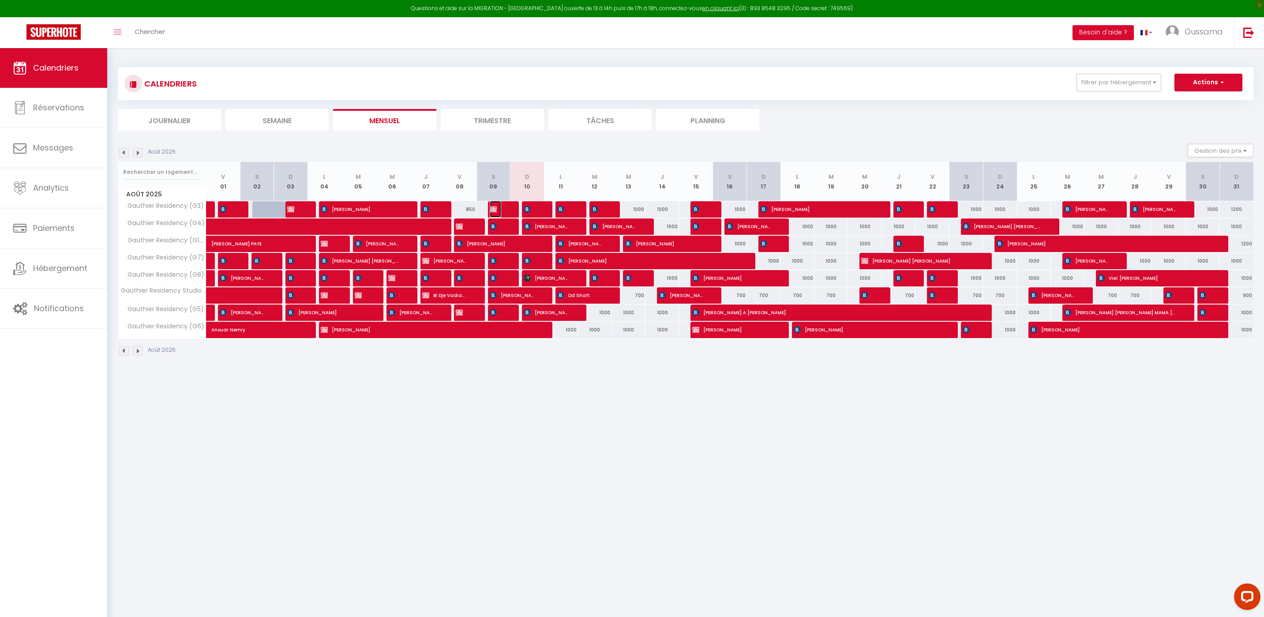
click at [495, 212] on img at bounding box center [493, 209] width 7 height 7
select select "OK"
select select "KO"
select select "0"
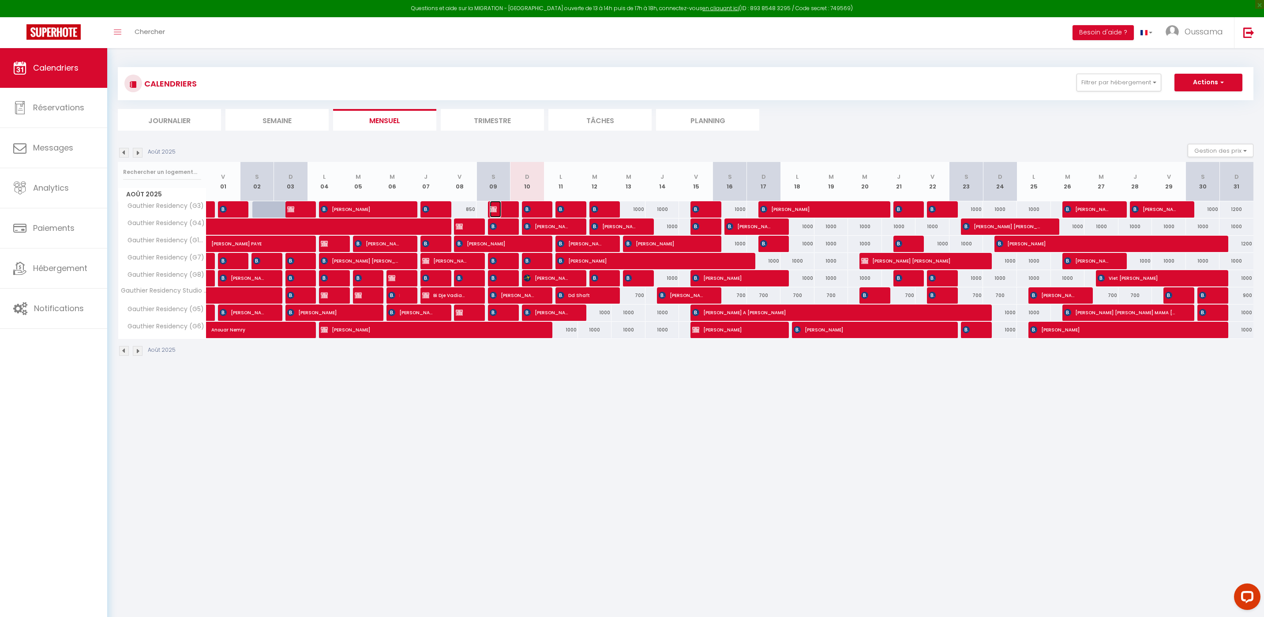
select select "1"
select select
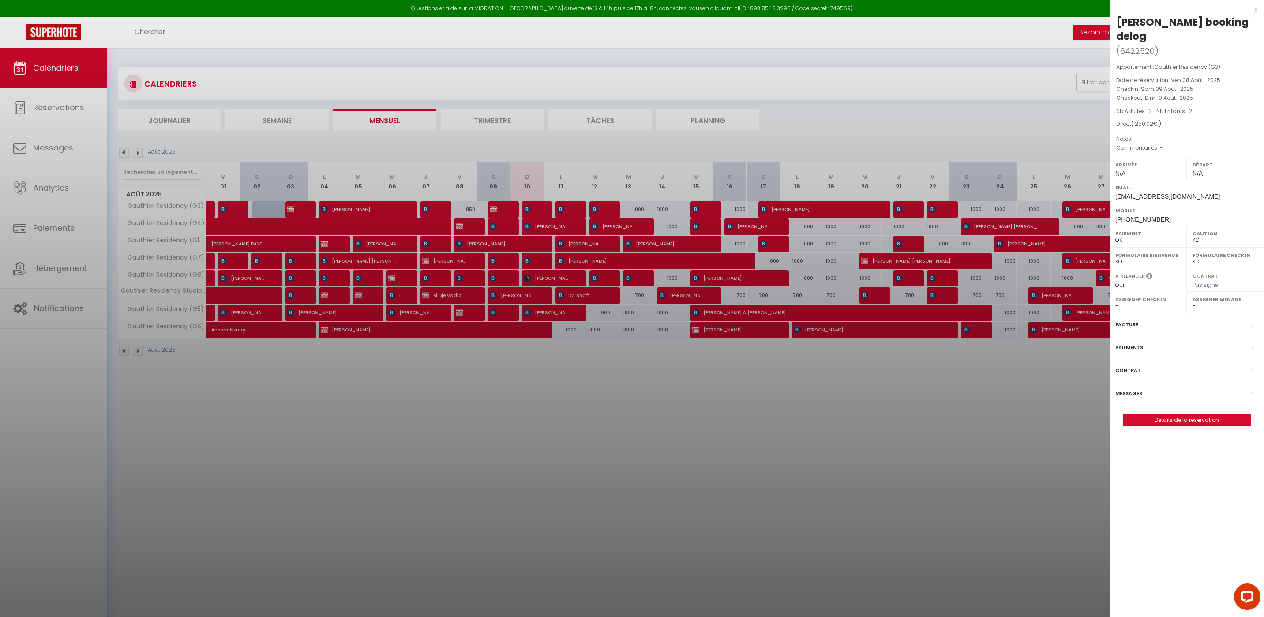
drag, startPoint x: 1208, startPoint y: 22, endPoint x: 1117, endPoint y: 26, distance: 90.9
click at [1117, 26] on div "[PERSON_NAME] booking delog" at bounding box center [1186, 29] width 141 height 28
copy div "[PERSON_NAME]"
click at [146, 41] on div at bounding box center [632, 308] width 1264 height 617
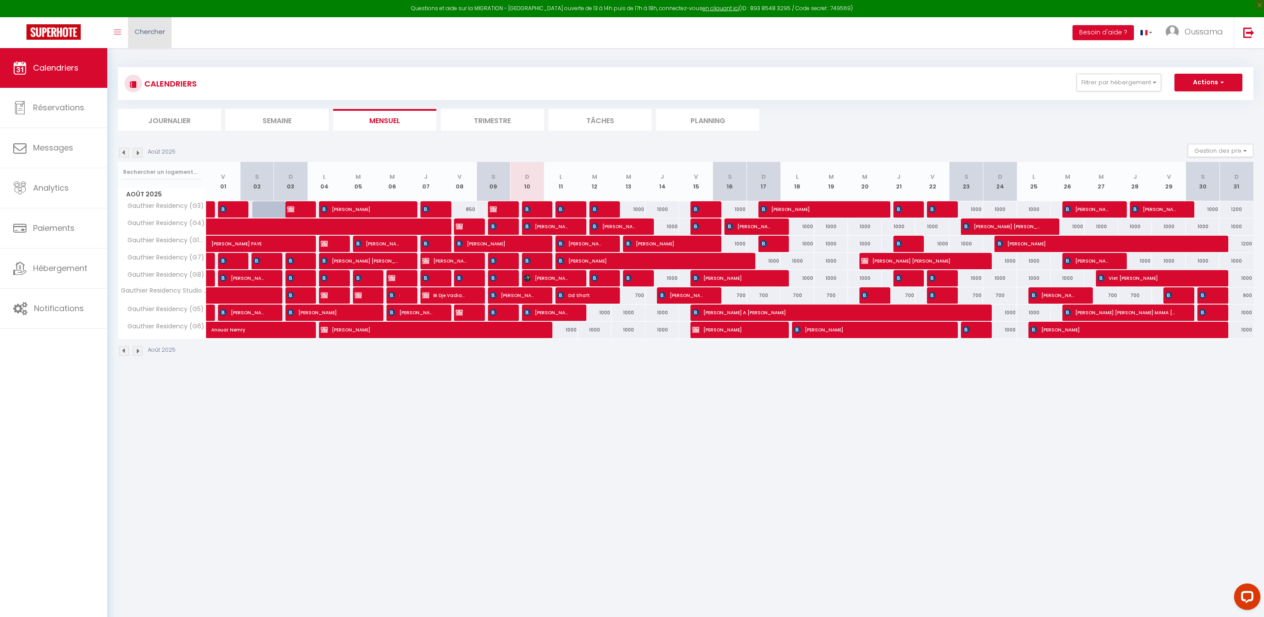
click at [147, 37] on link "Chercher" at bounding box center [150, 32] width 44 height 31
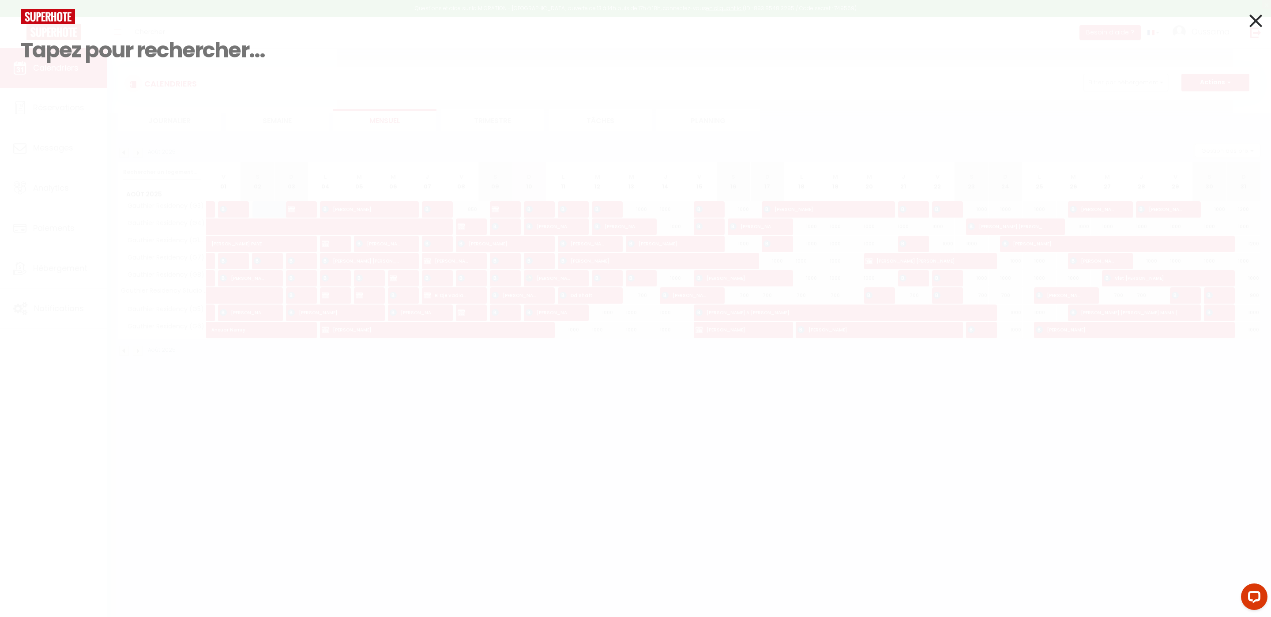
paste input "[PERSON_NAME]"
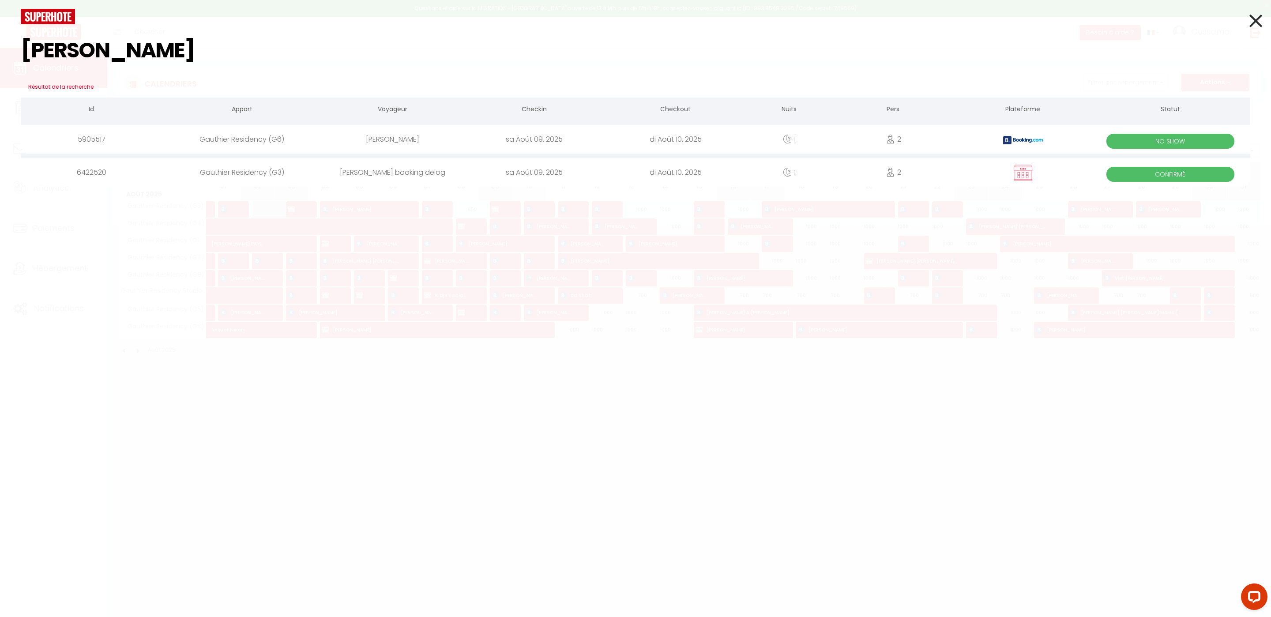
type input "[PERSON_NAME]"
click at [676, 139] on div "di Août 10. 2025" at bounding box center [674, 139] width 141 height 29
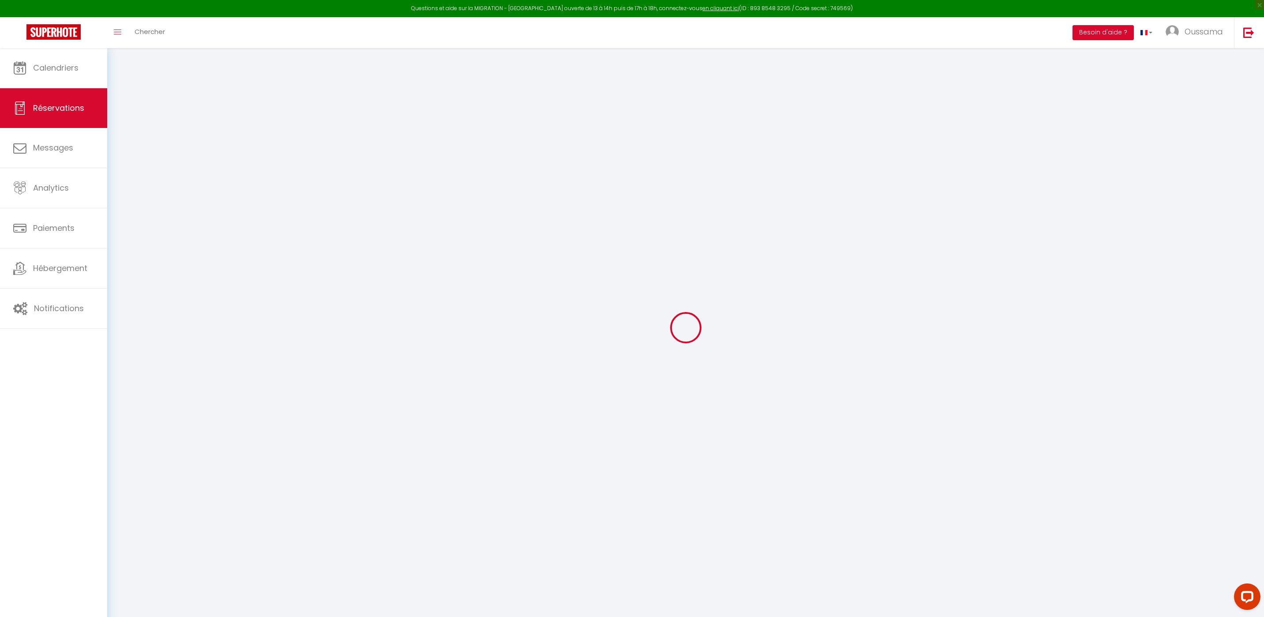
select select
checkbox input "false"
select select
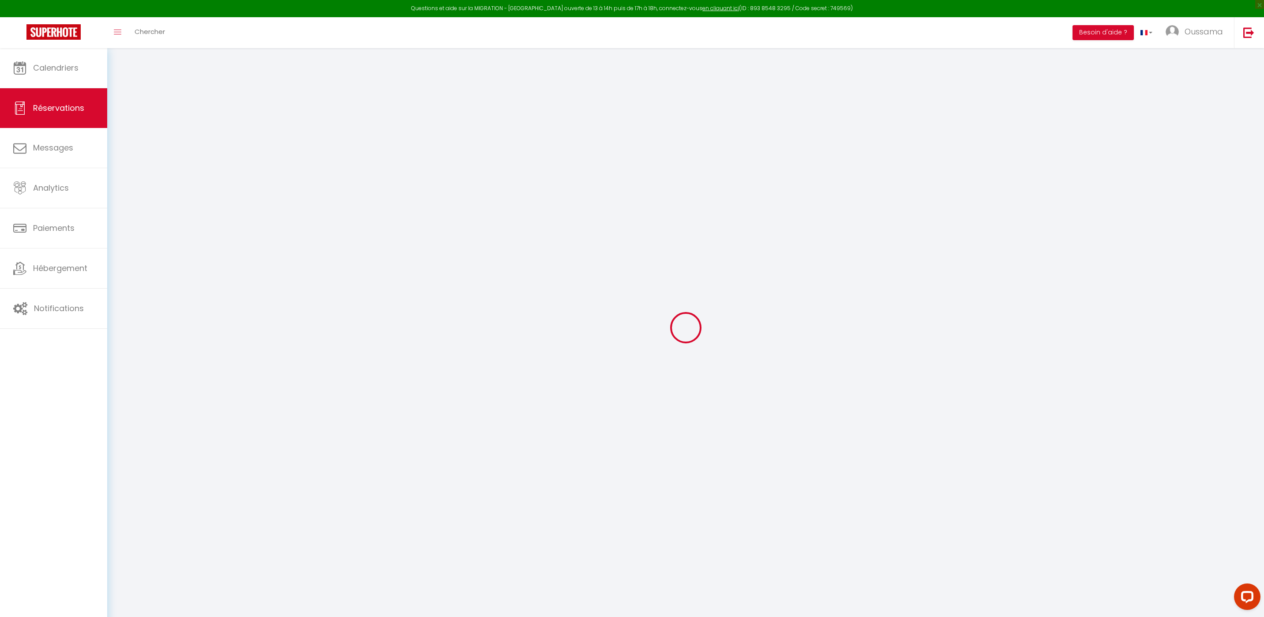
checkbox input "false"
type textarea "Good morning, Please let us know if you need any information to guarantee our b…"
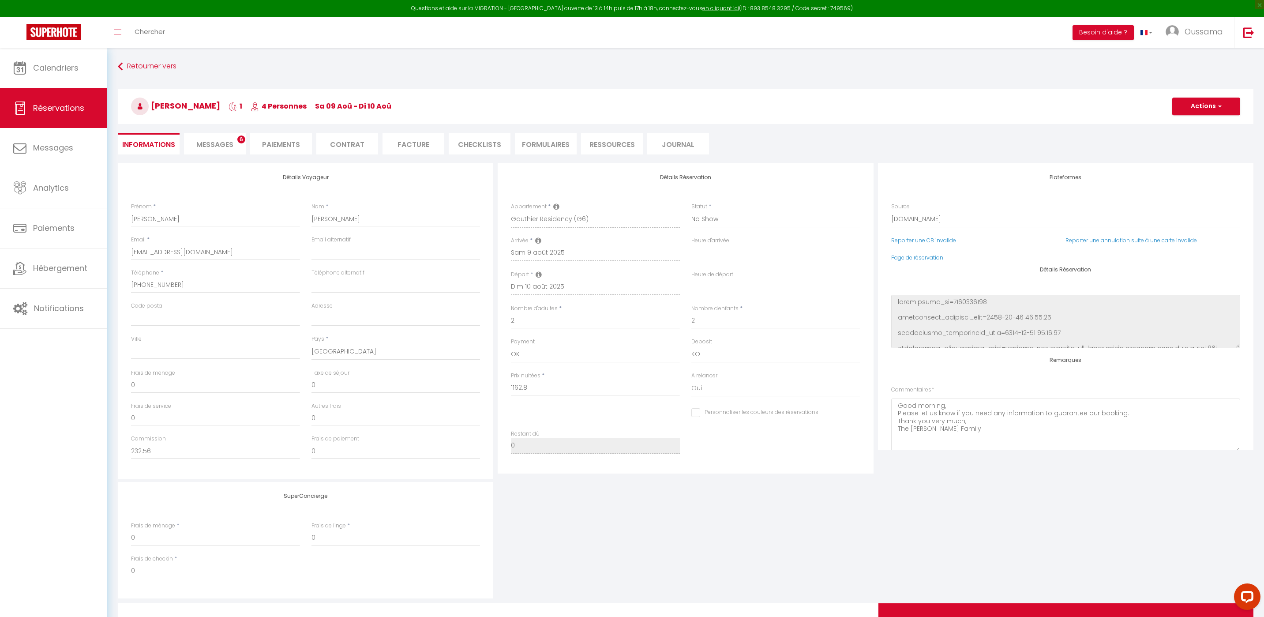
type input "88.12"
select select
checkbox input "false"
select select
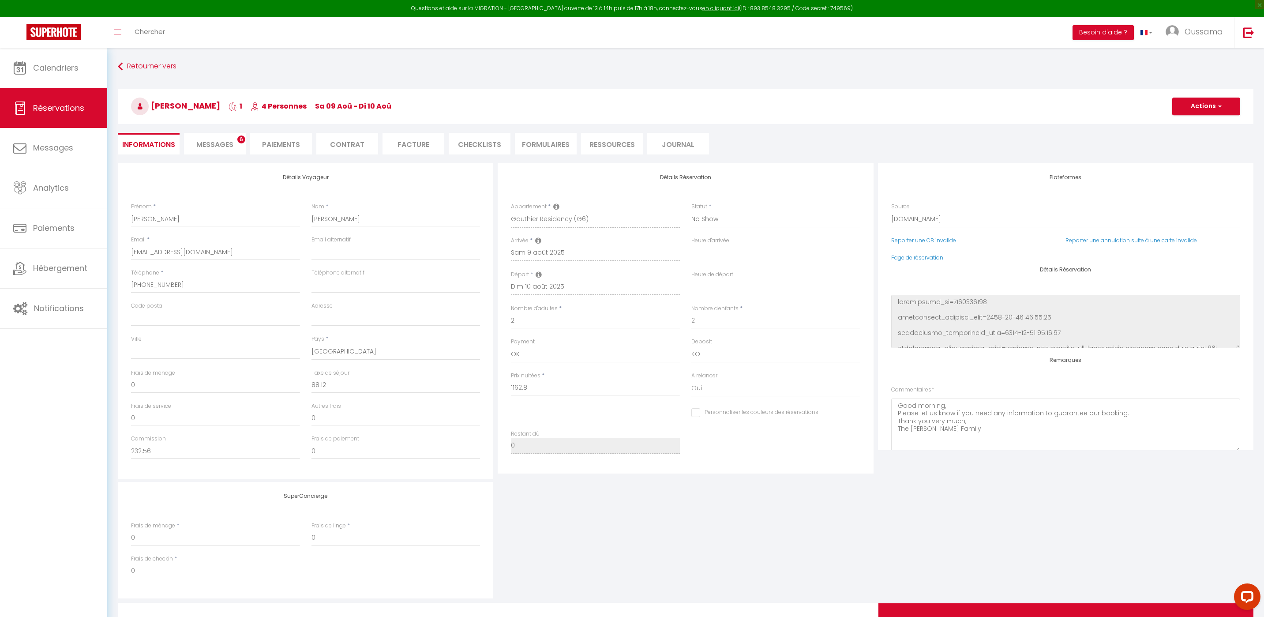
select select
click at [936, 260] on link "Page de réservation" at bounding box center [917, 257] width 52 height 7
click at [78, 75] on link "Calendriers" at bounding box center [53, 68] width 107 height 40
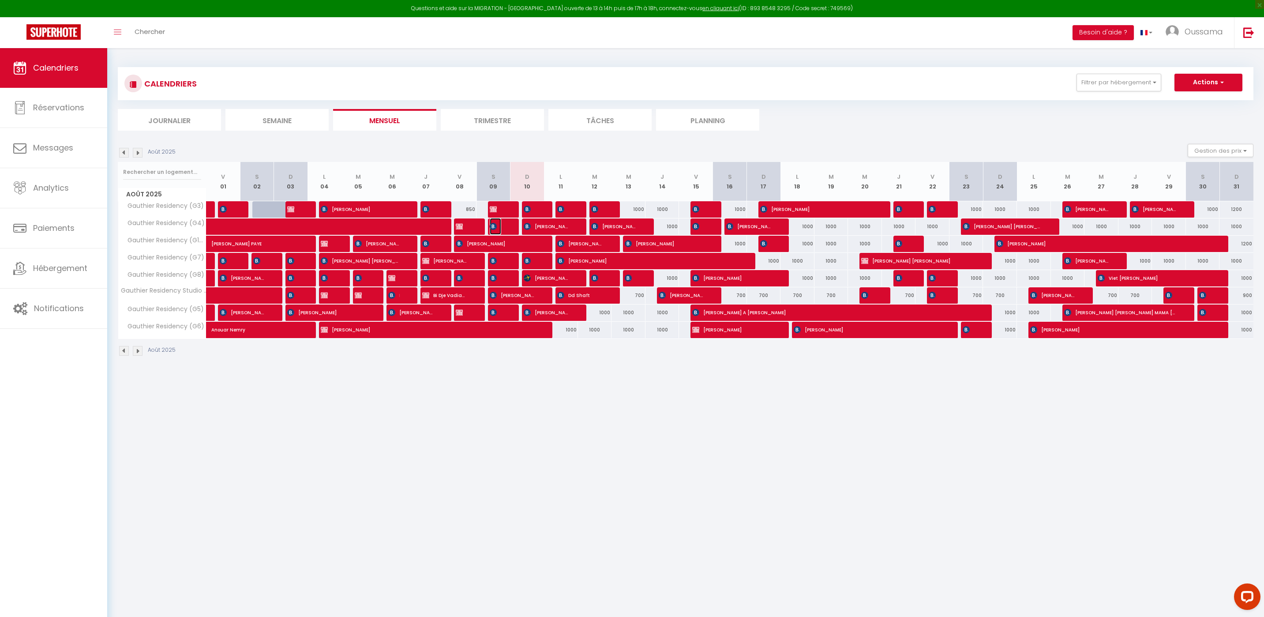
click at [497, 224] on span "[PERSON_NAME]" at bounding box center [495, 226] width 11 height 17
select select "OK"
select select "KO"
select select "0"
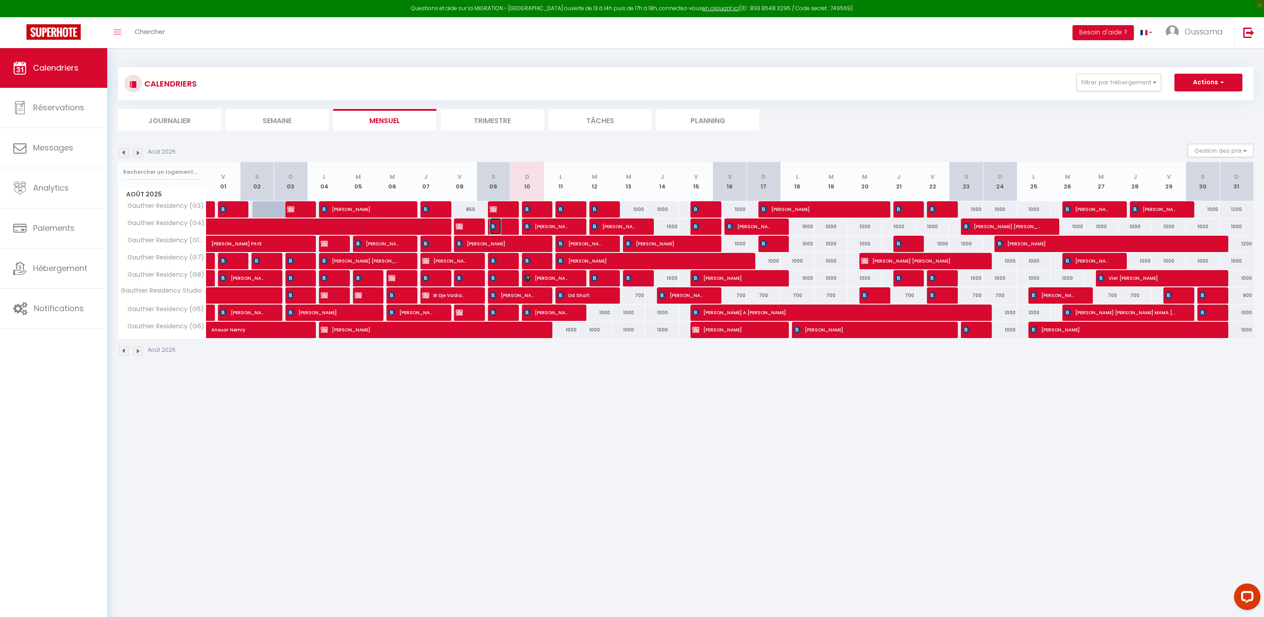
select select "1"
select select
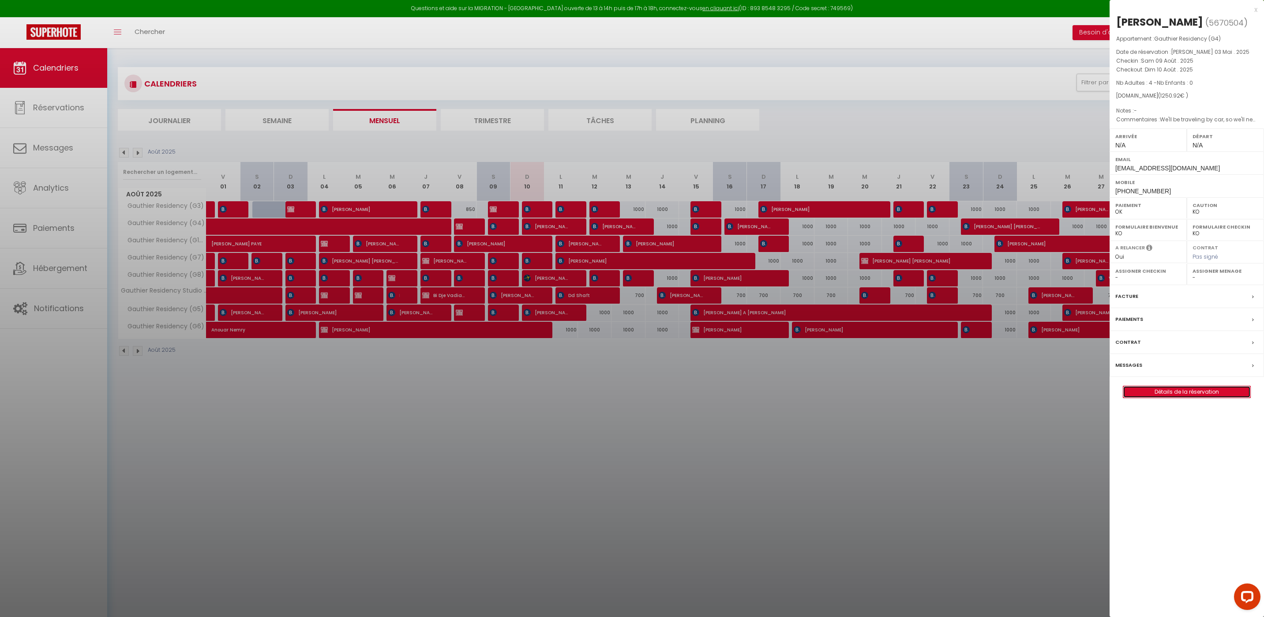
click at [1188, 395] on link "Détails de la réservation" at bounding box center [1186, 391] width 127 height 11
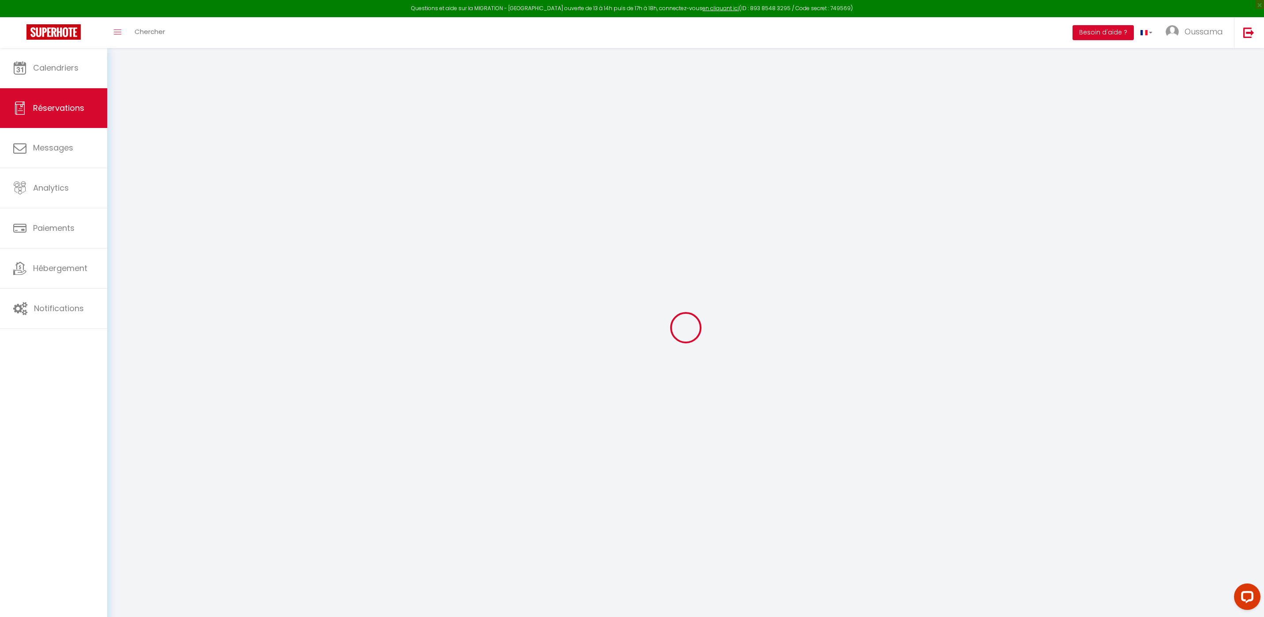
type input "[PERSON_NAME]"
type input "[EMAIL_ADDRESS][DOMAIN_NAME]"
type input "[PHONE_NUMBER]"
select select "ES"
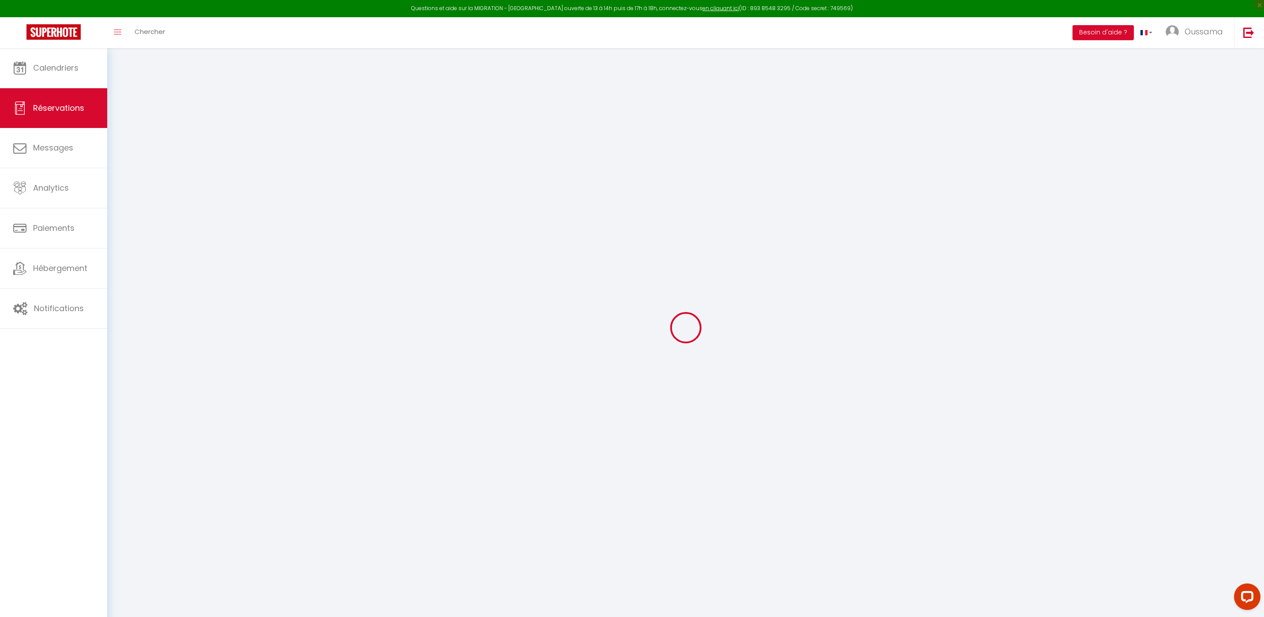
type input "232.56"
select select "20544"
select select "1"
select select
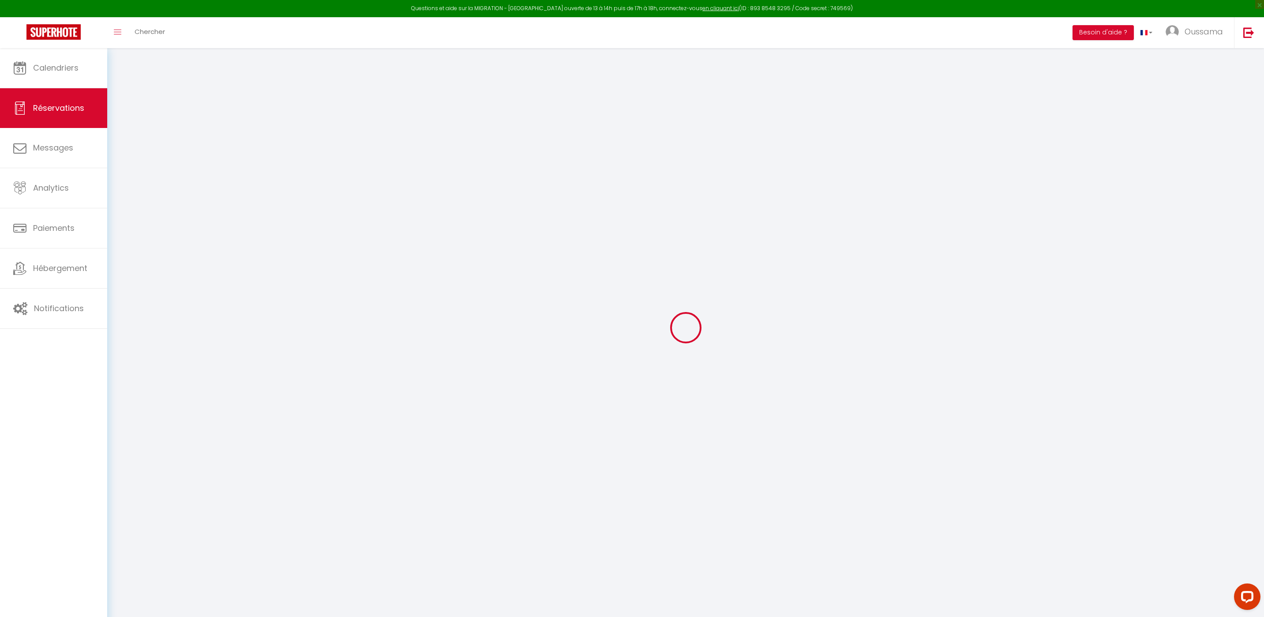
type input "4"
select select "12"
select select
type input "1162.8"
checkbox input "false"
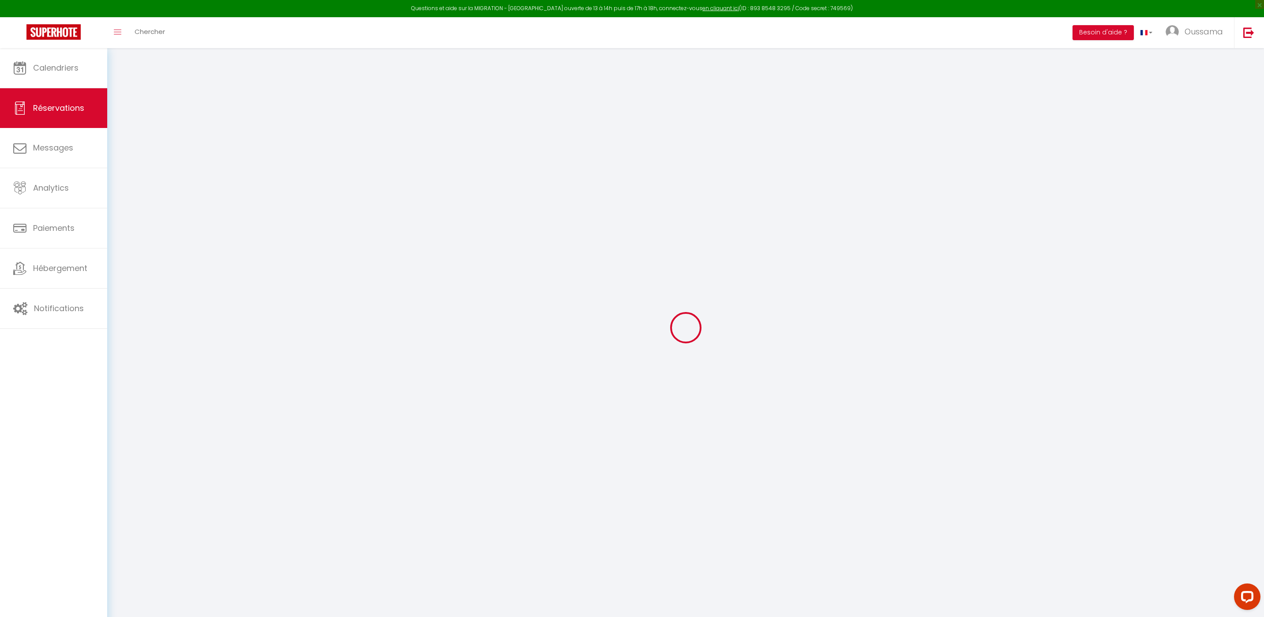
type input "0"
select select "2"
type input "0"
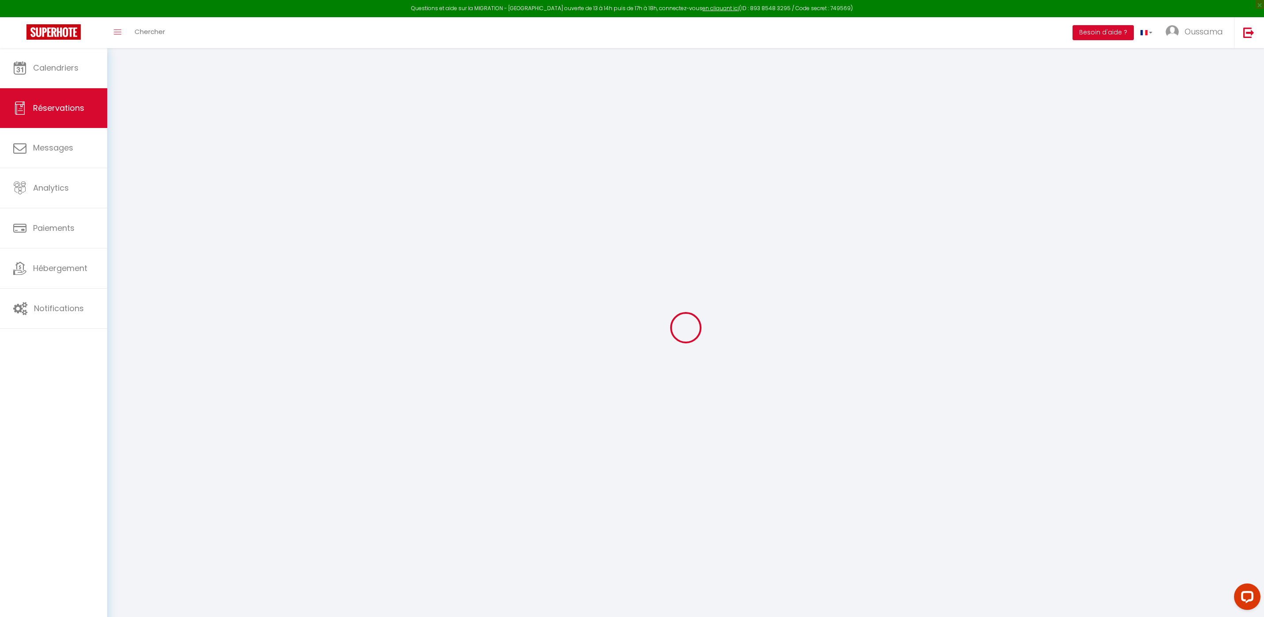
select select
select select "14"
checkbox input "false"
select select
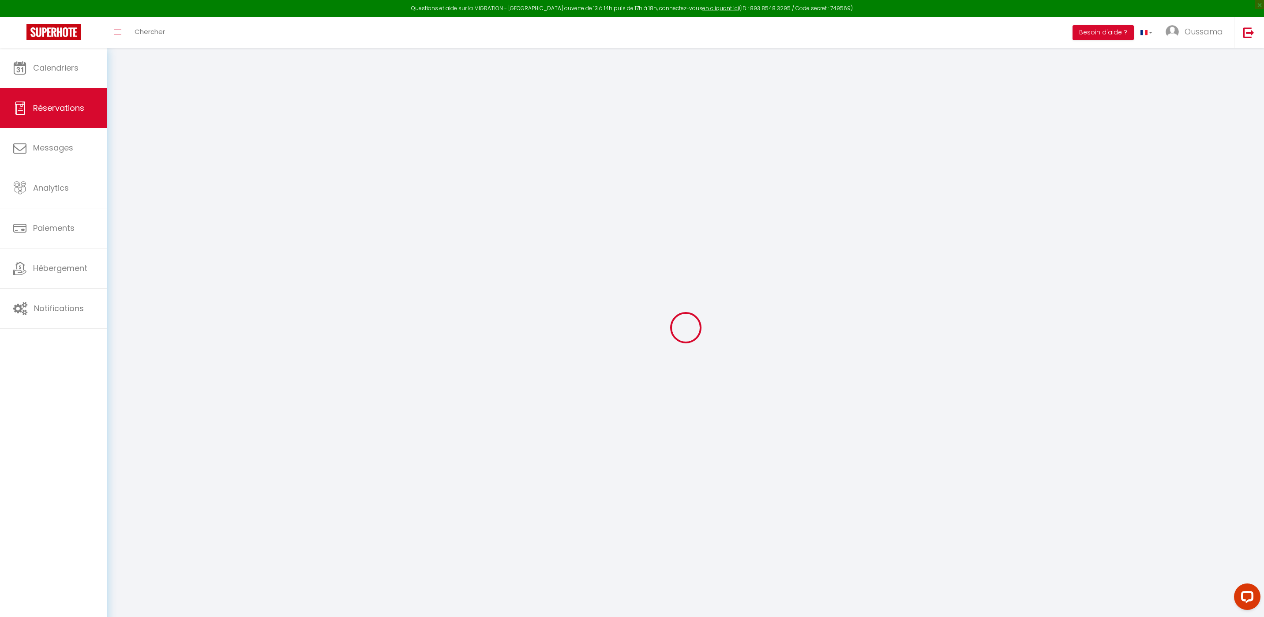
select select
checkbox input "false"
select select
checkbox input "false"
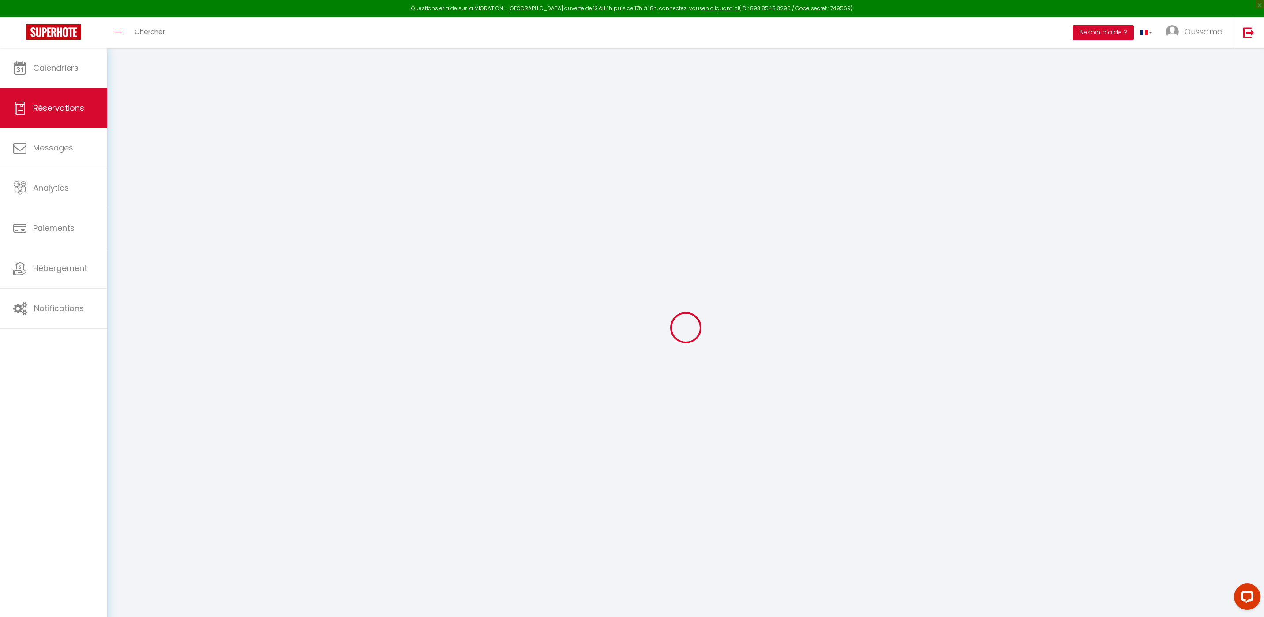
select select
checkbox input "false"
type textarea "We'll be traveling by car, so we'll need parking. We'd appreciate your instruct…"
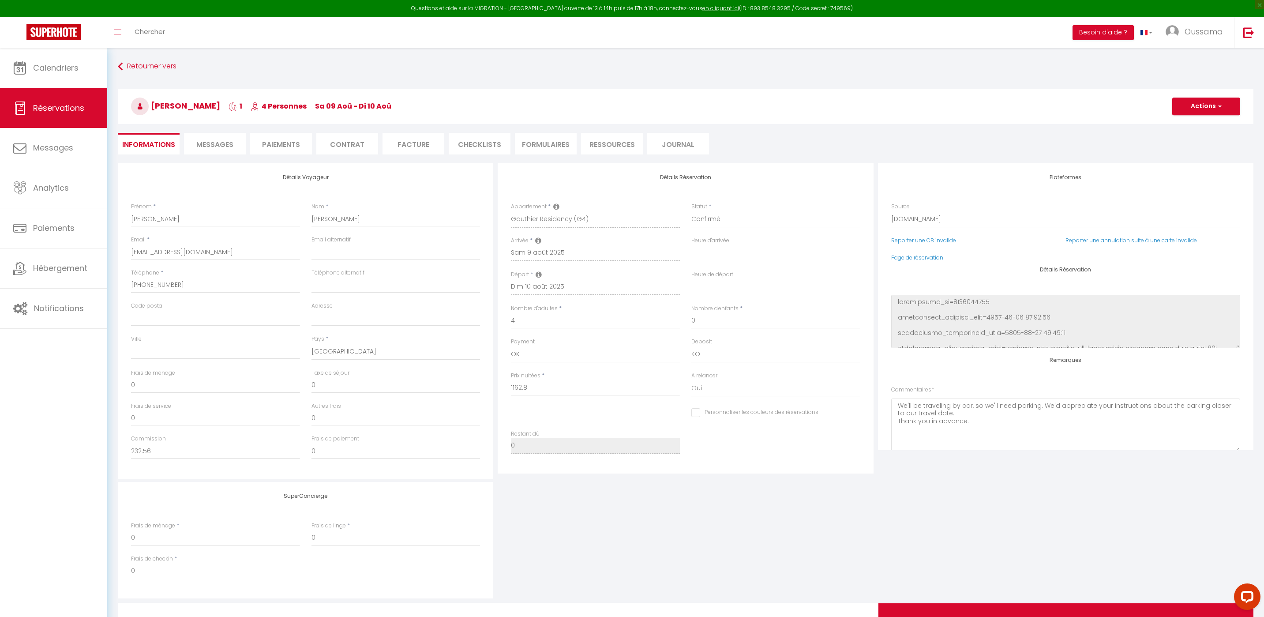
type input "88.12"
select select
checkbox input "false"
select select
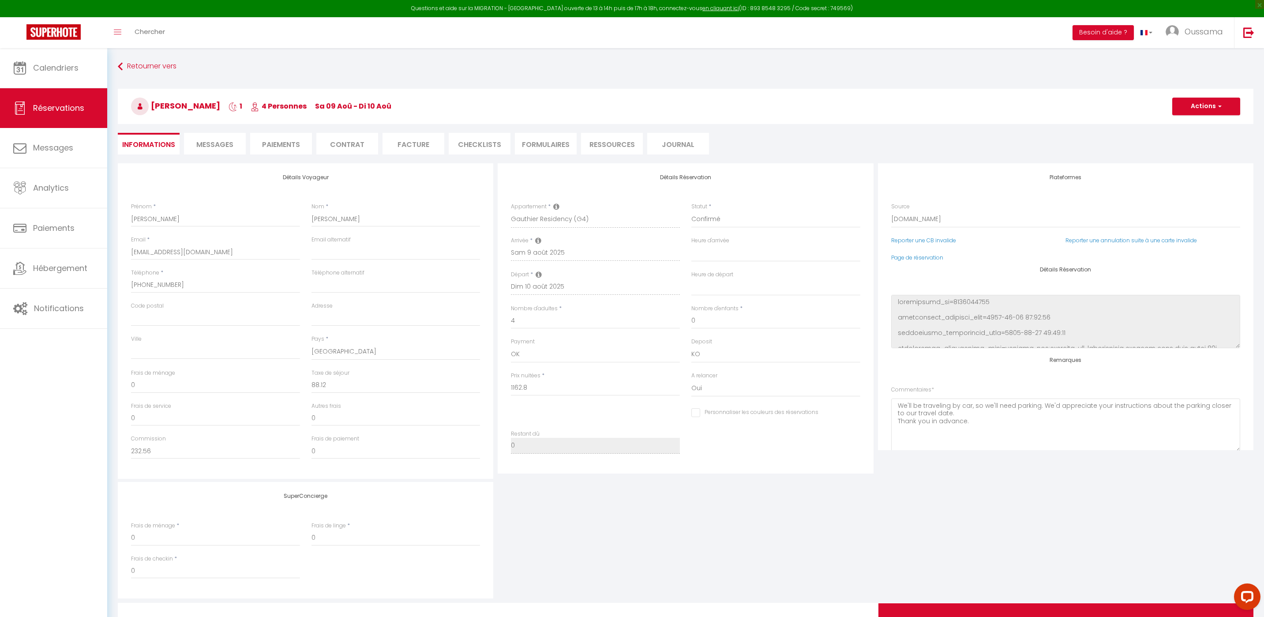
select select
